Goal: Complete application form

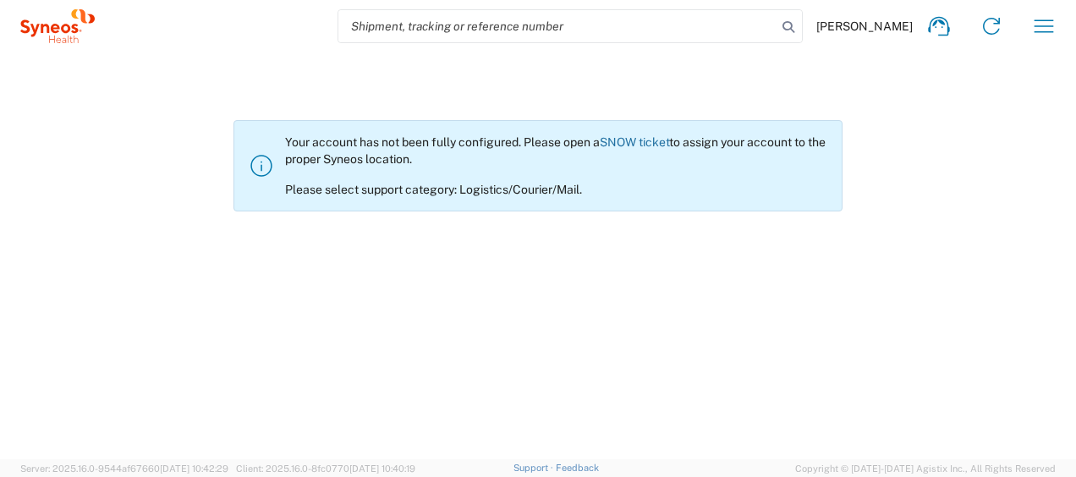
click at [657, 137] on link "SNOW ticket" at bounding box center [634, 142] width 69 height 14
